Goal: Transaction & Acquisition: Purchase product/service

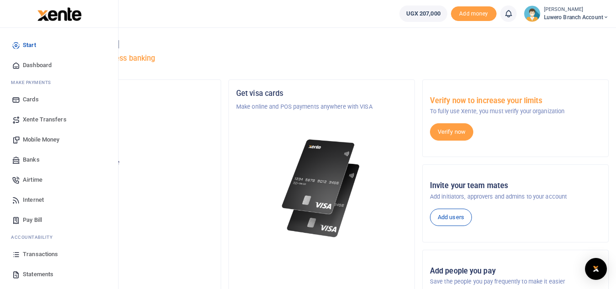
click at [36, 271] on span "Statements" at bounding box center [38, 274] width 31 height 9
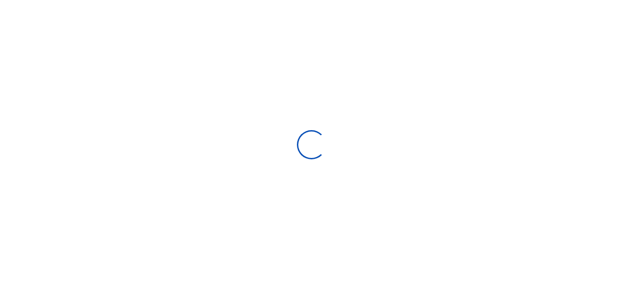
select select "ALL"
type input "[DATE] - [DATE]"
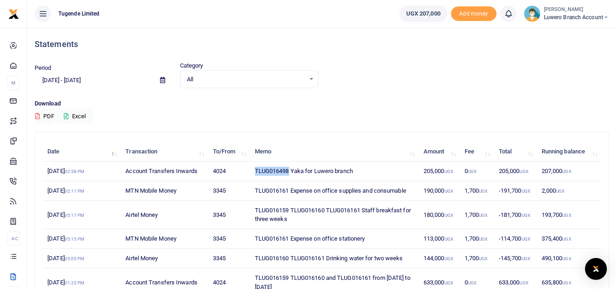
drag, startPoint x: 289, startPoint y: 171, endPoint x: 252, endPoint y: 172, distance: 36.9
click at [252, 172] on td "TLUG016498 Yaka for Luwero branch" at bounding box center [334, 171] width 169 height 20
copy td "TLUG016498"
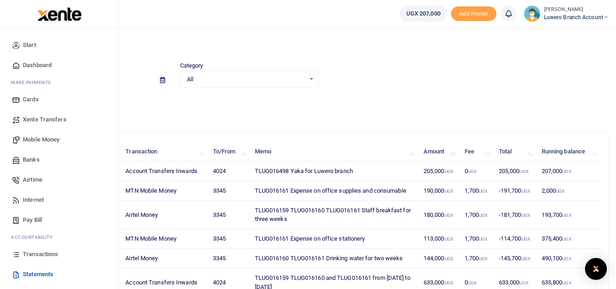
click at [45, 137] on span "Mobile Money" at bounding box center [41, 139] width 36 height 9
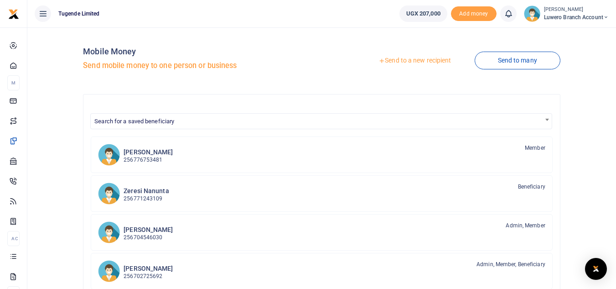
click at [440, 60] on link "Send to a new recipient" at bounding box center [414, 60] width 119 height 16
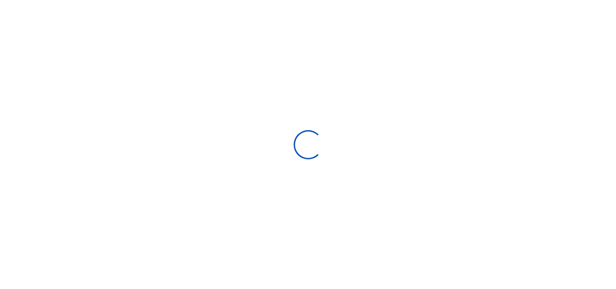
select select "Loading bundles"
select select
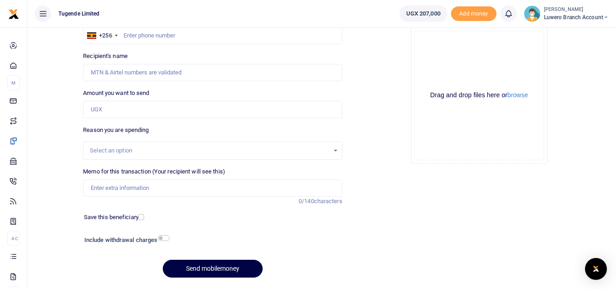
scroll to position [85, 0]
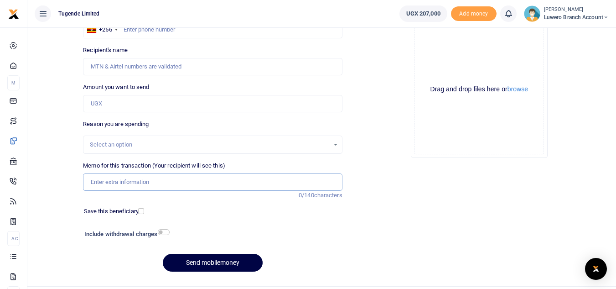
click at [116, 181] on input "Memo for this transaction (Your recipient will see this)" at bounding box center [212, 181] width 259 height 17
paste input "TLUG016498"
type input "TLUG016498 Yaka expense"
click at [121, 140] on div "Select an option" at bounding box center [209, 144] width 239 height 9
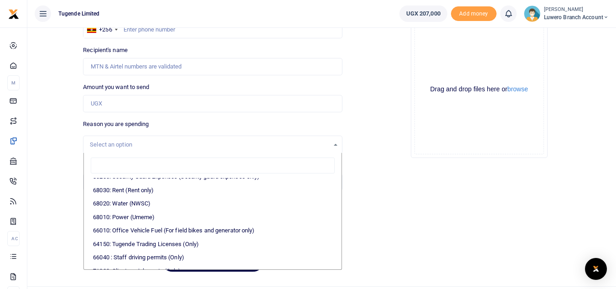
scroll to position [172, 0]
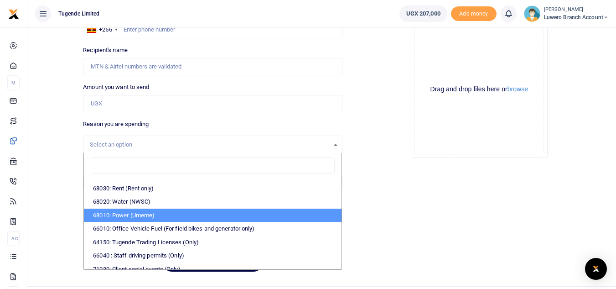
click at [147, 213] on li "68010: Power (Umeme)" at bounding box center [212, 215] width 257 height 14
select select "39"
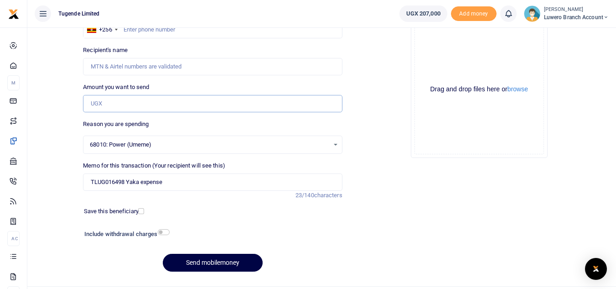
click at [123, 104] on input "Amount you want to send" at bounding box center [212, 103] width 259 height 17
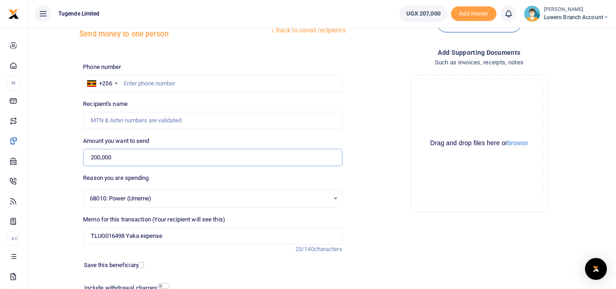
scroll to position [28, 0]
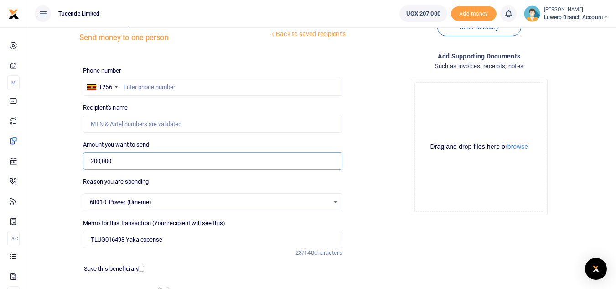
type input "200,000"
click at [134, 90] on input "text" at bounding box center [212, 86] width 259 height 17
type input "777344277"
type input "Godfrey Kasirivu"
type input "7"
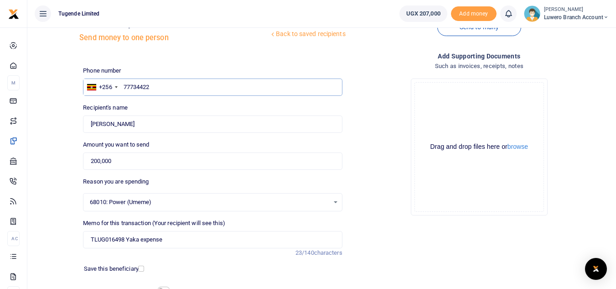
type input "777344227"
type input "Ruth Namugabwe"
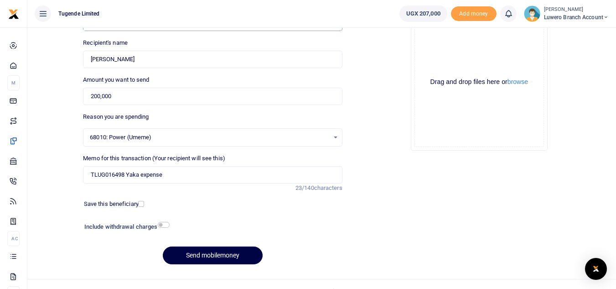
scroll to position [106, 0]
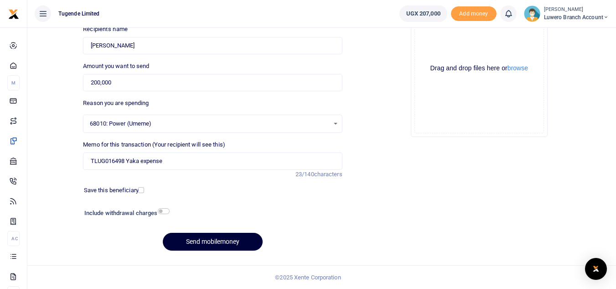
type input "777344227"
click at [231, 240] on button "Send mobilemoney" at bounding box center [213, 242] width 100 height 18
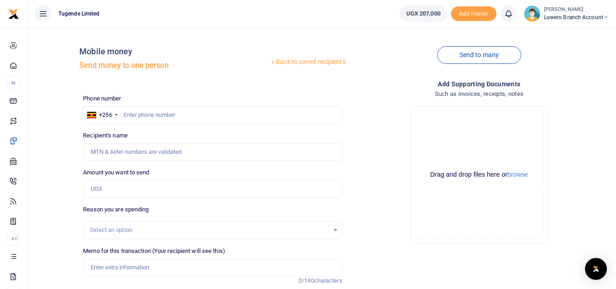
click at [592, 15] on span "Luwero Branch Account" at bounding box center [576, 17] width 65 height 8
click at [564, 68] on link "Logout" at bounding box center [574, 66] width 72 height 13
